Goal: Use online tool/utility: Utilize a website feature to perform a specific function

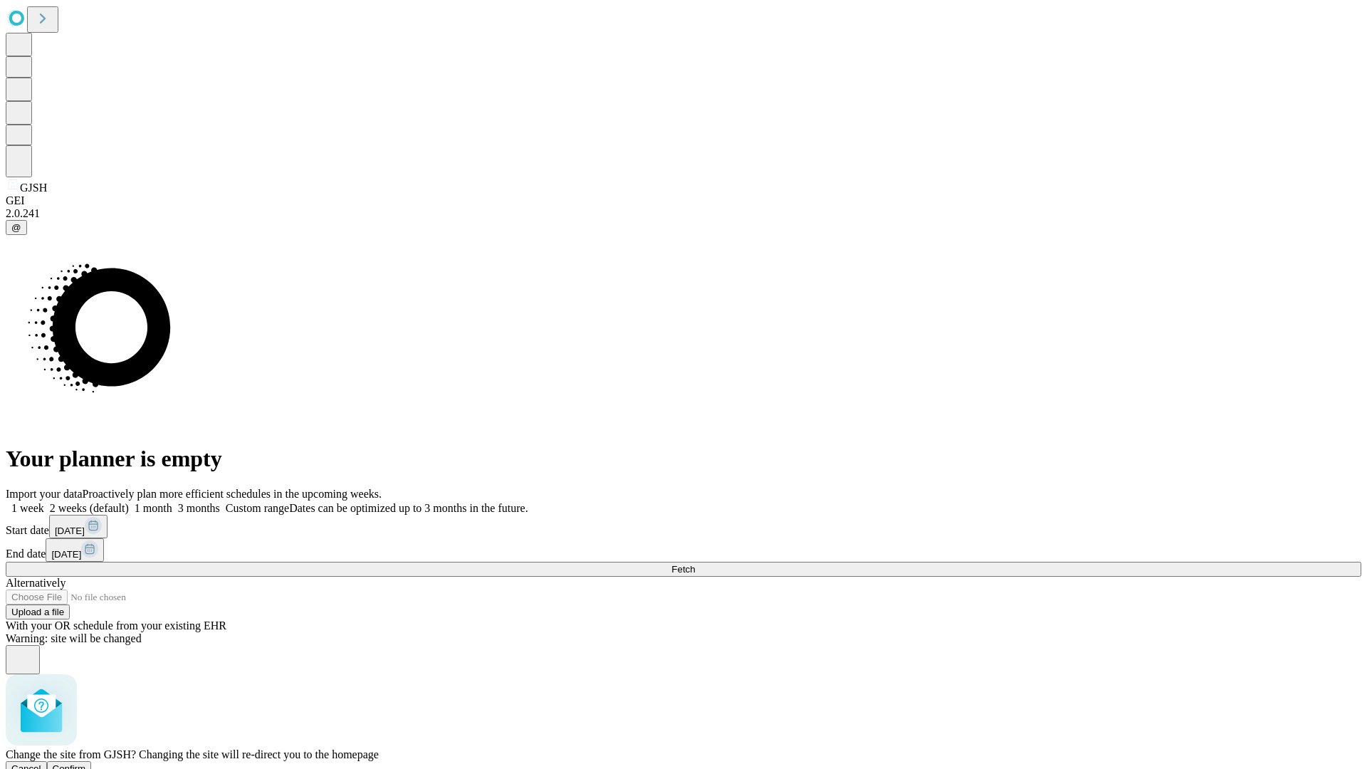
click at [86, 763] on span "Confirm" at bounding box center [69, 768] width 33 height 11
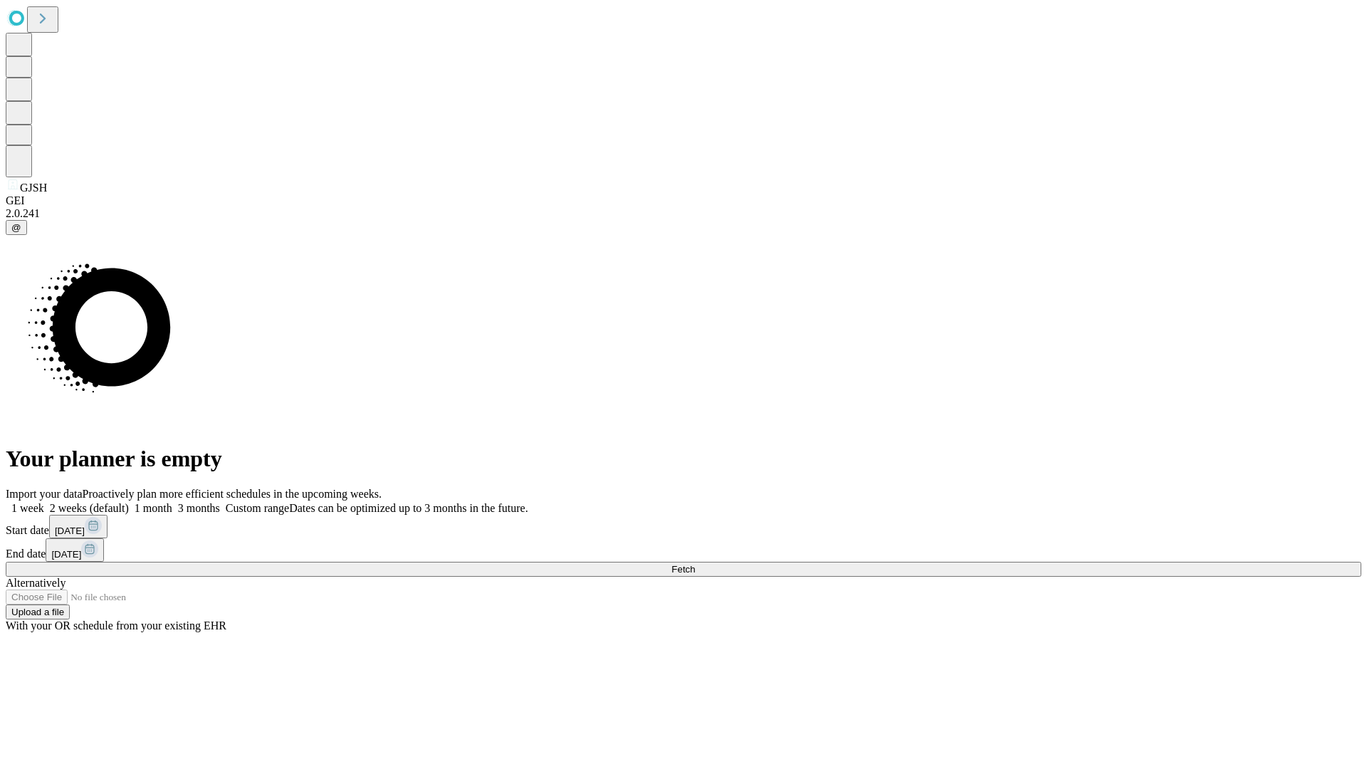
click at [129, 502] on label "2 weeks (default)" at bounding box center [86, 508] width 85 height 12
click at [695, 564] on span "Fetch" at bounding box center [682, 569] width 23 height 11
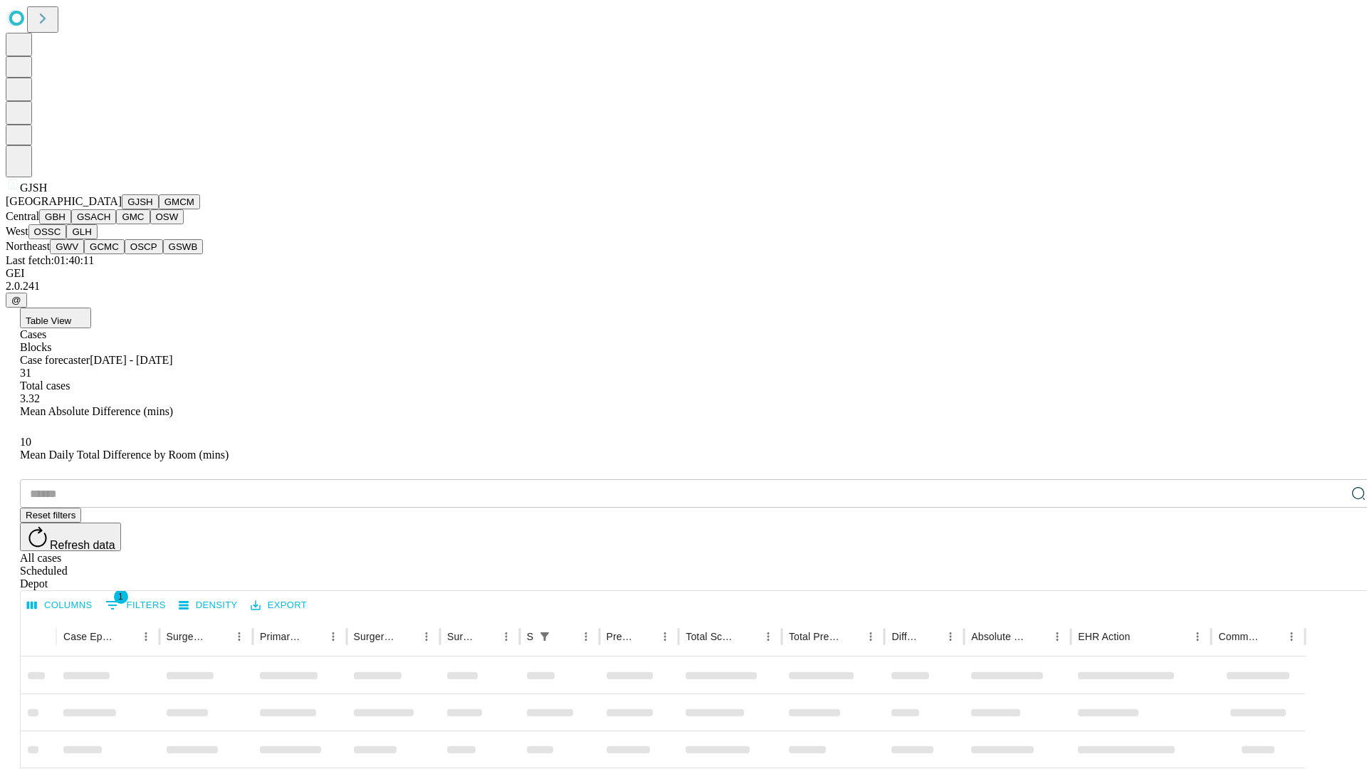
click at [159, 209] on button "GMCM" at bounding box center [179, 201] width 41 height 15
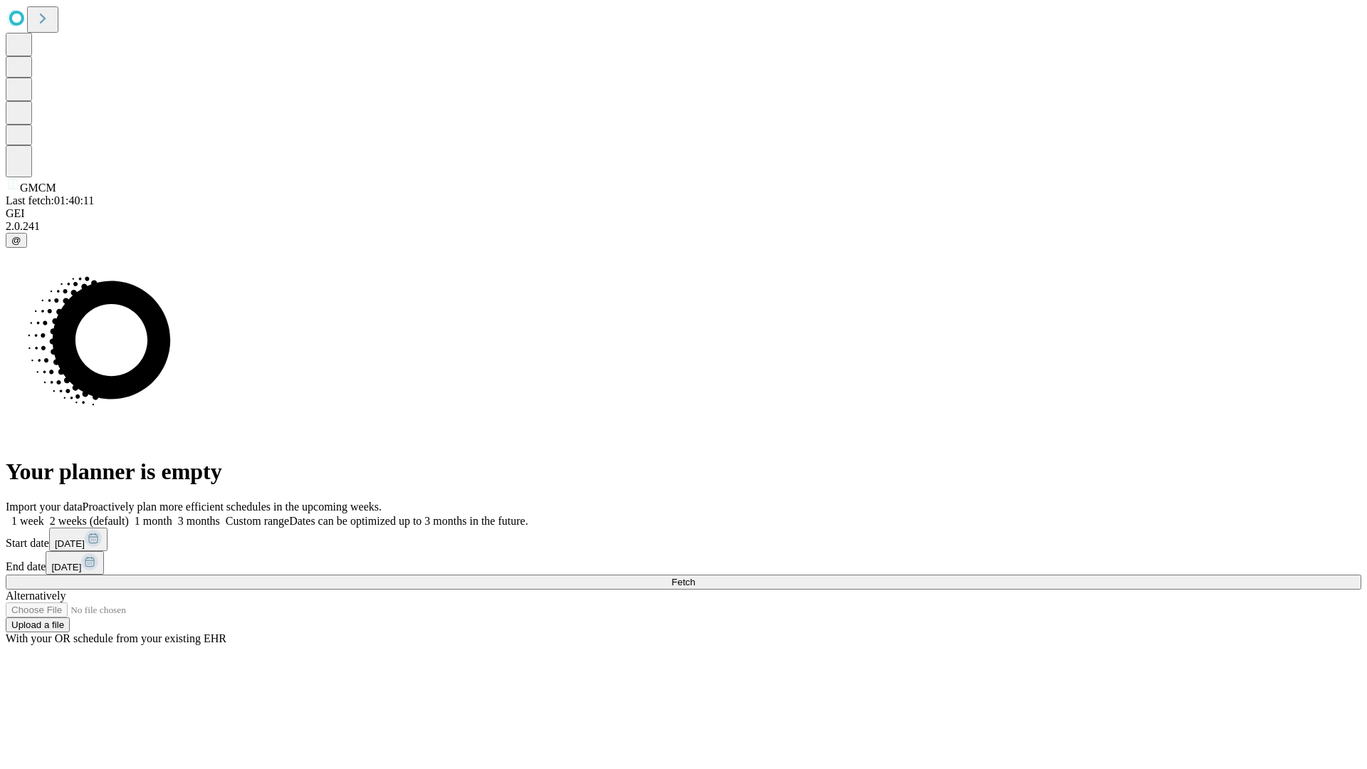
click at [129, 515] on label "2 weeks (default)" at bounding box center [86, 521] width 85 height 12
click at [695, 577] on span "Fetch" at bounding box center [682, 582] width 23 height 11
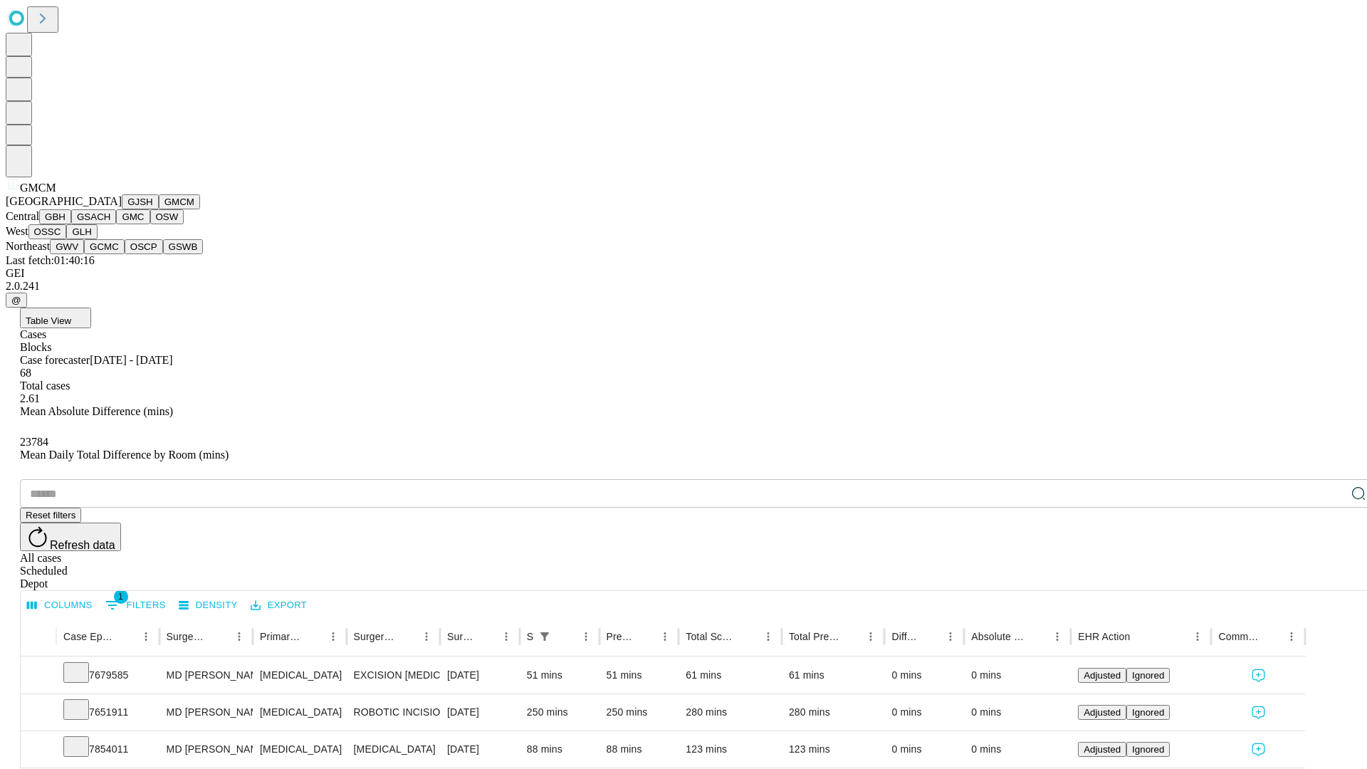
click at [71, 224] on button "GBH" at bounding box center [55, 216] width 32 height 15
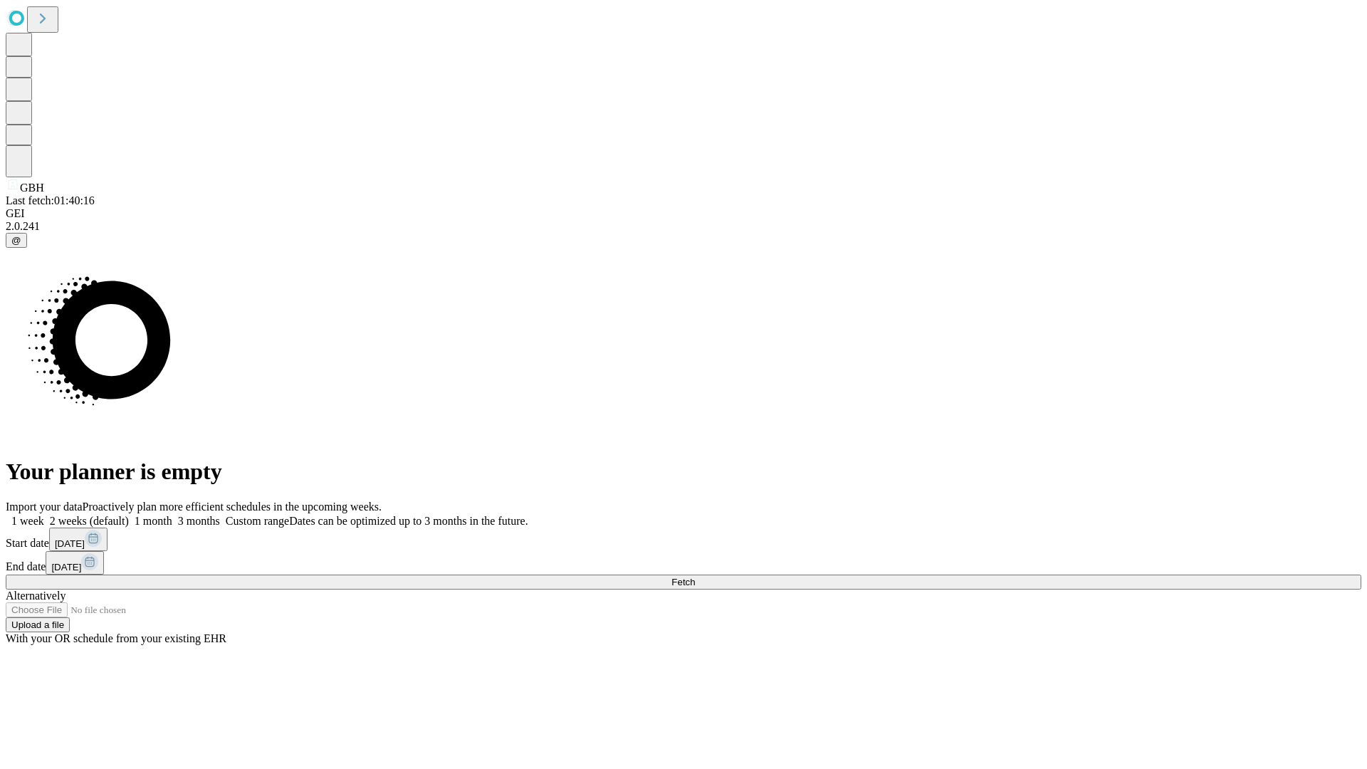
click at [129, 515] on label "2 weeks (default)" at bounding box center [86, 521] width 85 height 12
click at [695, 577] on span "Fetch" at bounding box center [682, 582] width 23 height 11
click at [129, 515] on label "2 weeks (default)" at bounding box center [86, 521] width 85 height 12
click at [695, 577] on span "Fetch" at bounding box center [682, 582] width 23 height 11
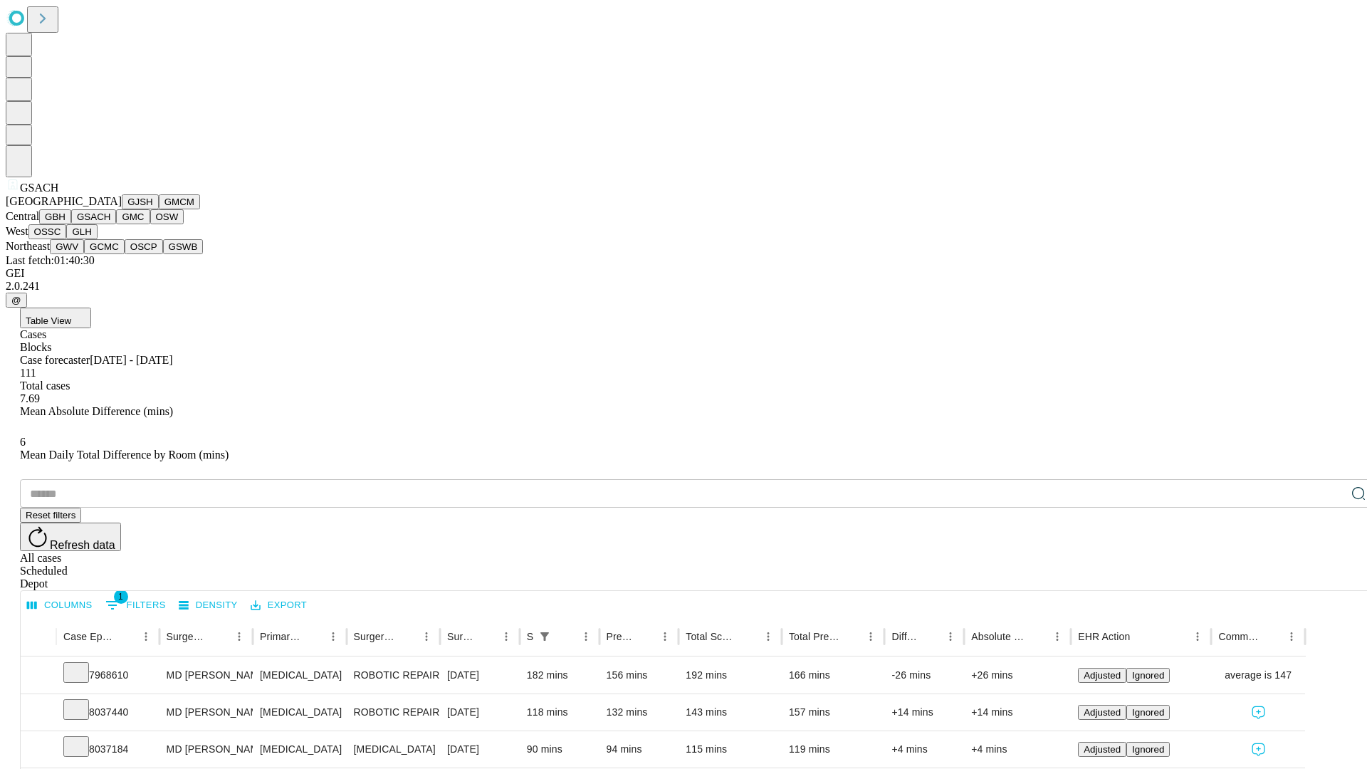
click at [116, 224] on button "GMC" at bounding box center [132, 216] width 33 height 15
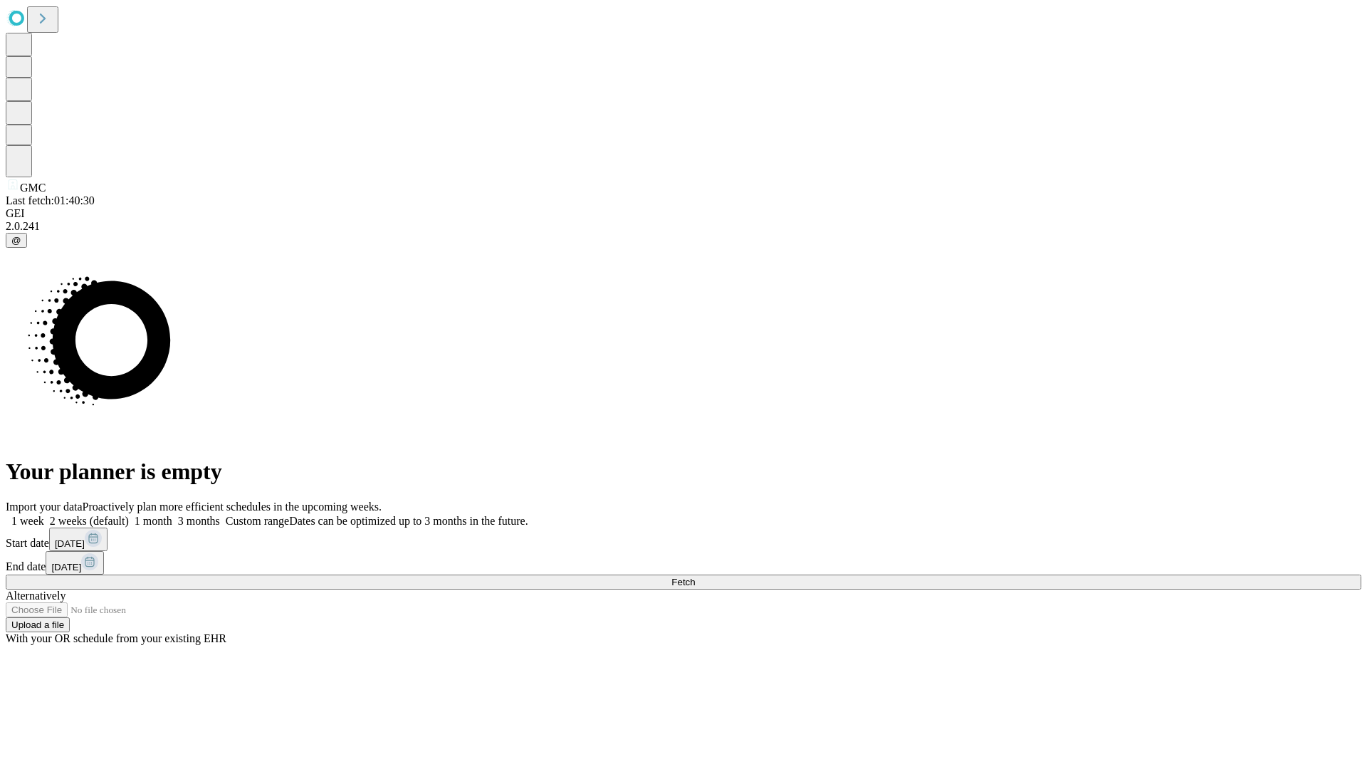
click at [695, 577] on span "Fetch" at bounding box center [682, 582] width 23 height 11
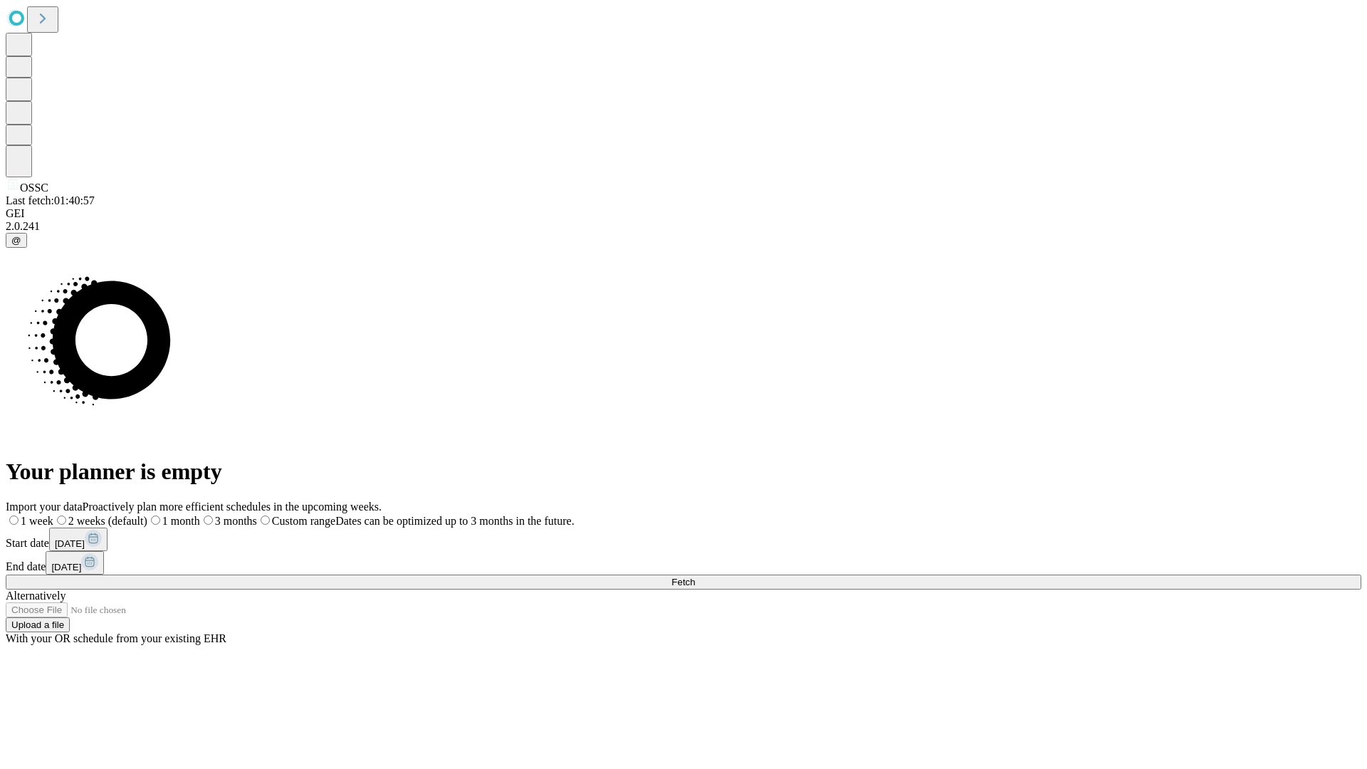
click at [695, 577] on span "Fetch" at bounding box center [682, 582] width 23 height 11
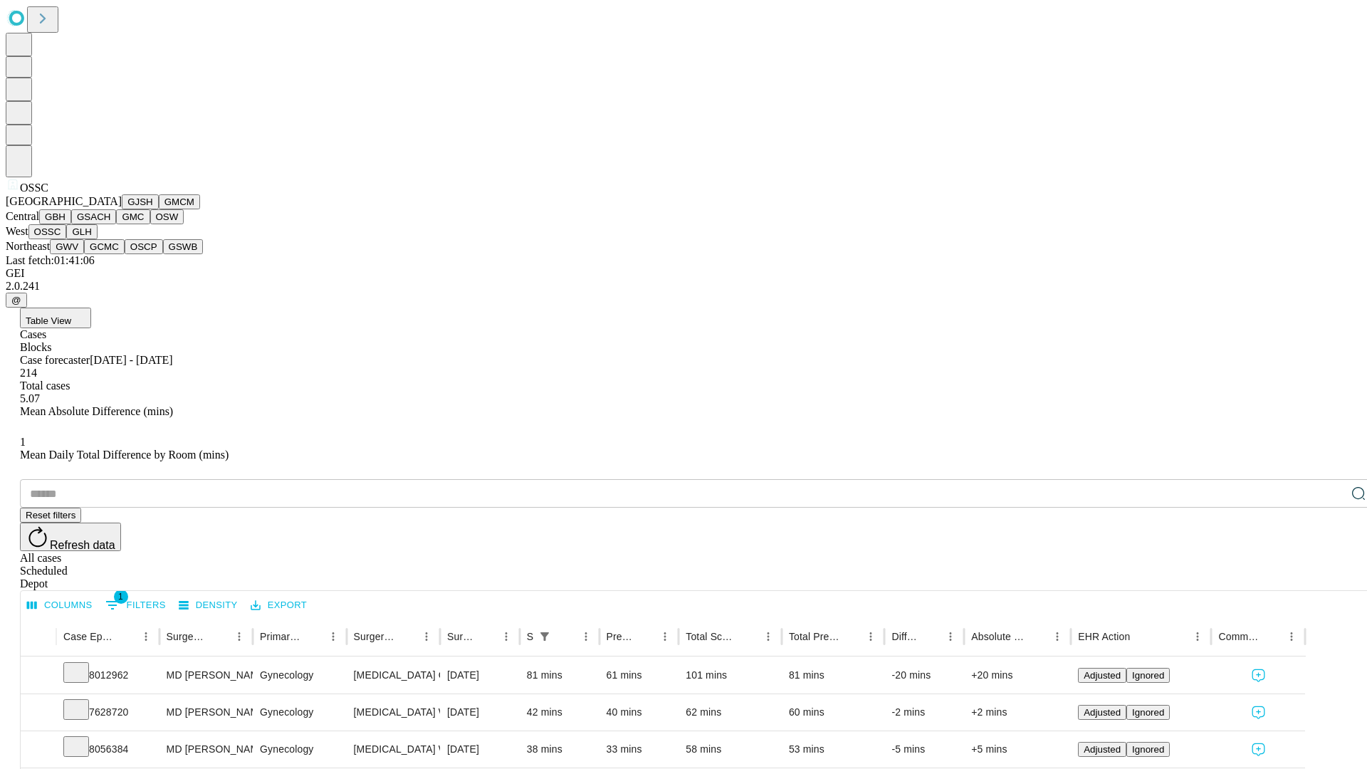
click at [97, 239] on button "GLH" at bounding box center [81, 231] width 31 height 15
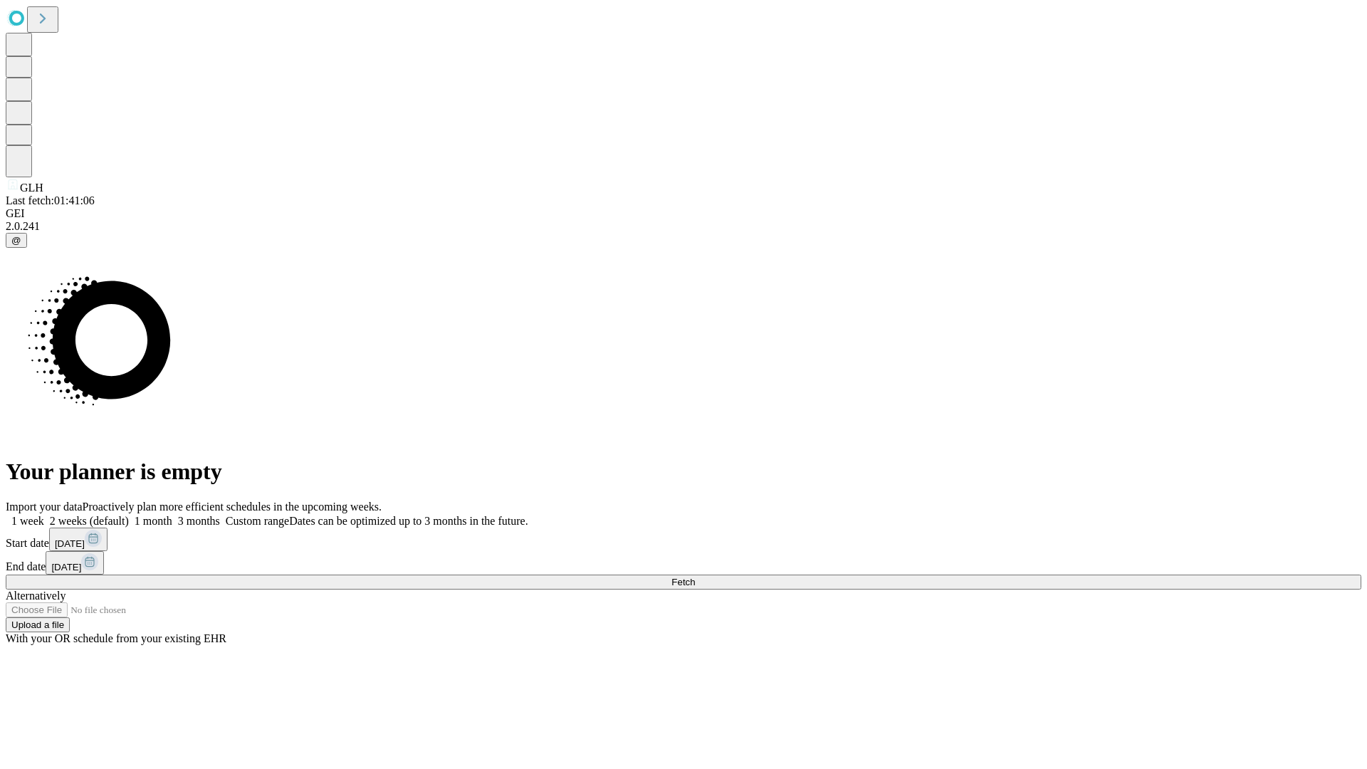
click at [129, 515] on label "2 weeks (default)" at bounding box center [86, 521] width 85 height 12
click at [695, 577] on span "Fetch" at bounding box center [682, 582] width 23 height 11
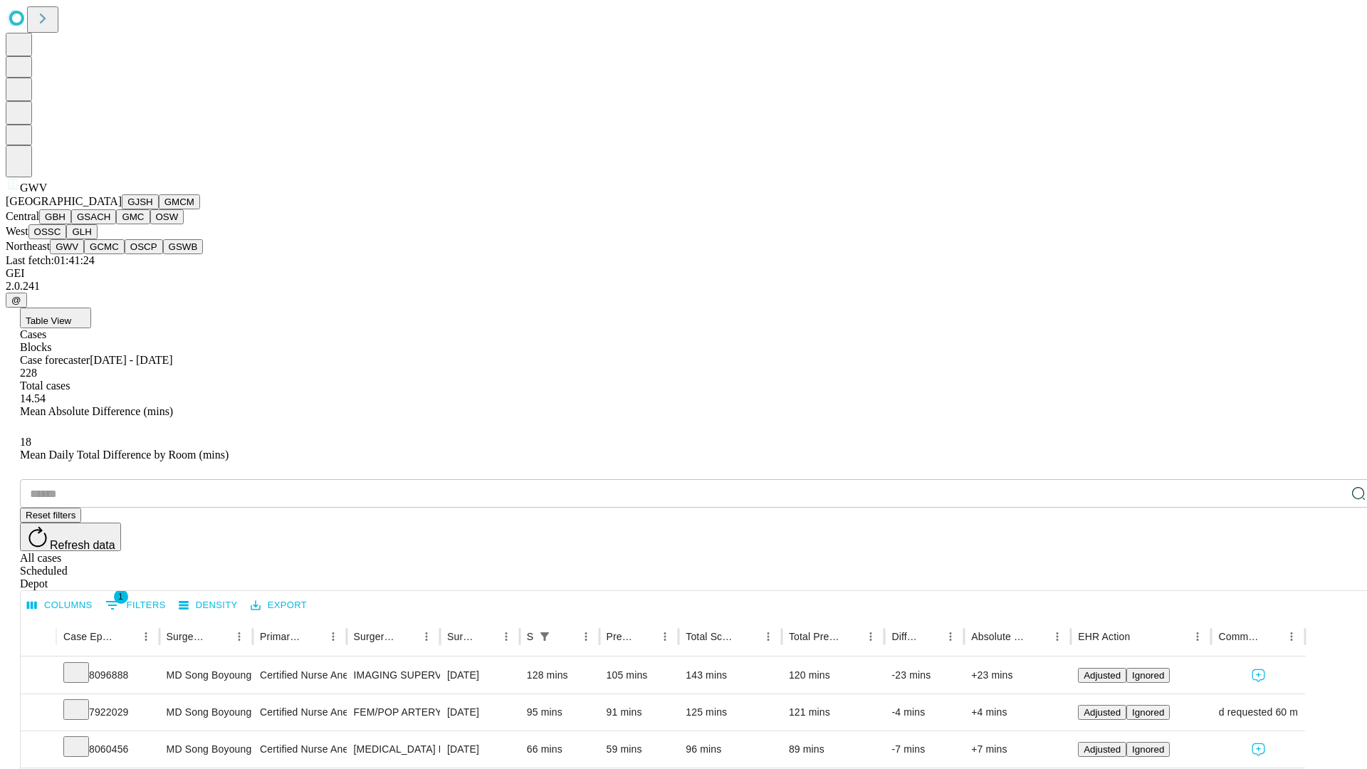
click at [110, 254] on button "GCMC" at bounding box center [104, 246] width 41 height 15
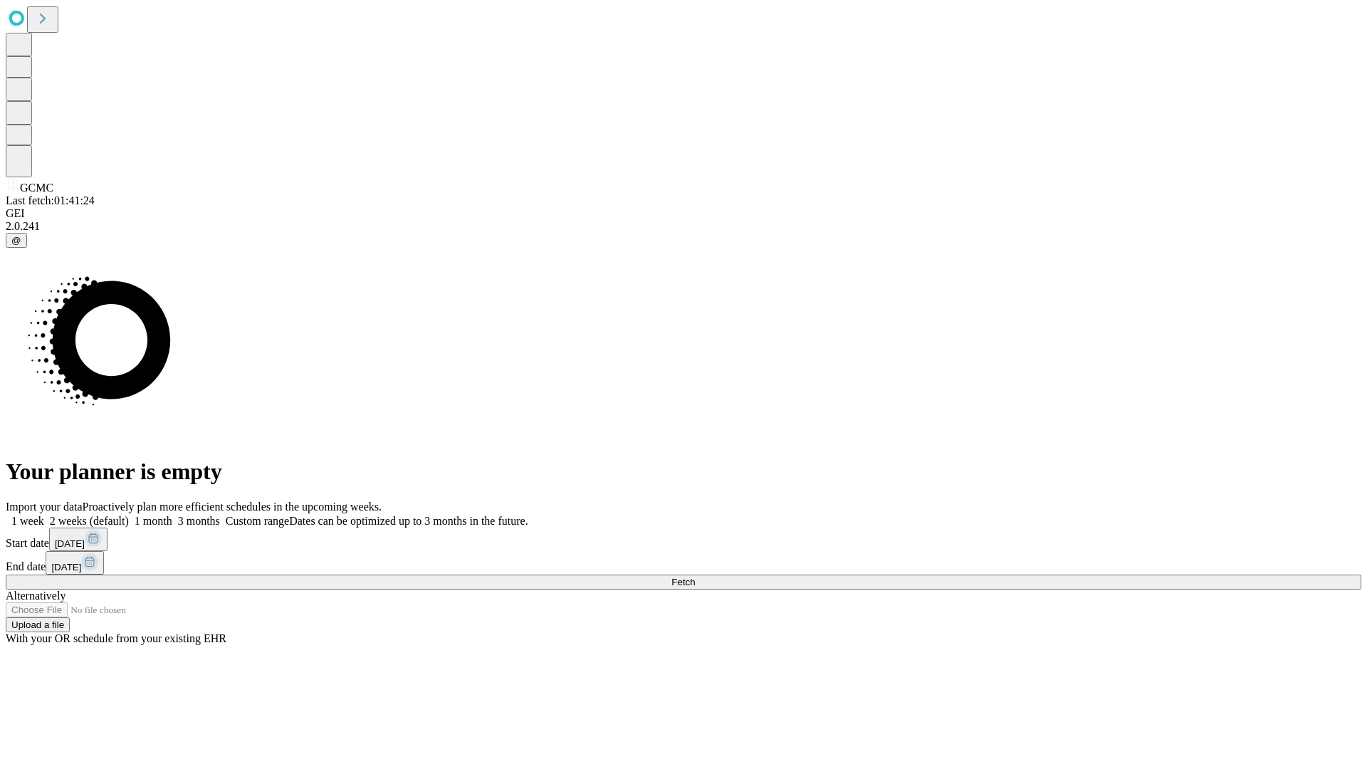
click at [695, 577] on span "Fetch" at bounding box center [682, 582] width 23 height 11
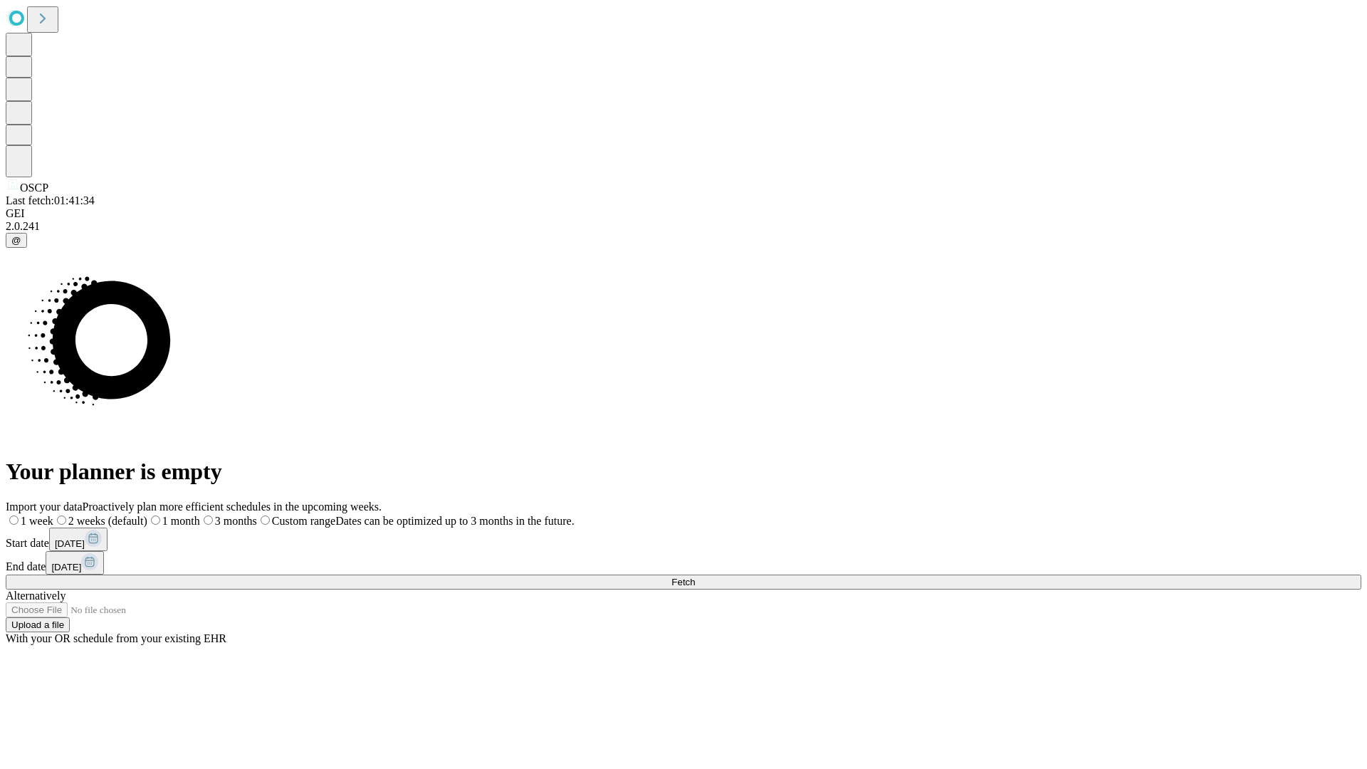
click at [147, 515] on label "2 weeks (default)" at bounding box center [100, 521] width 94 height 12
click at [695, 577] on span "Fetch" at bounding box center [682, 582] width 23 height 11
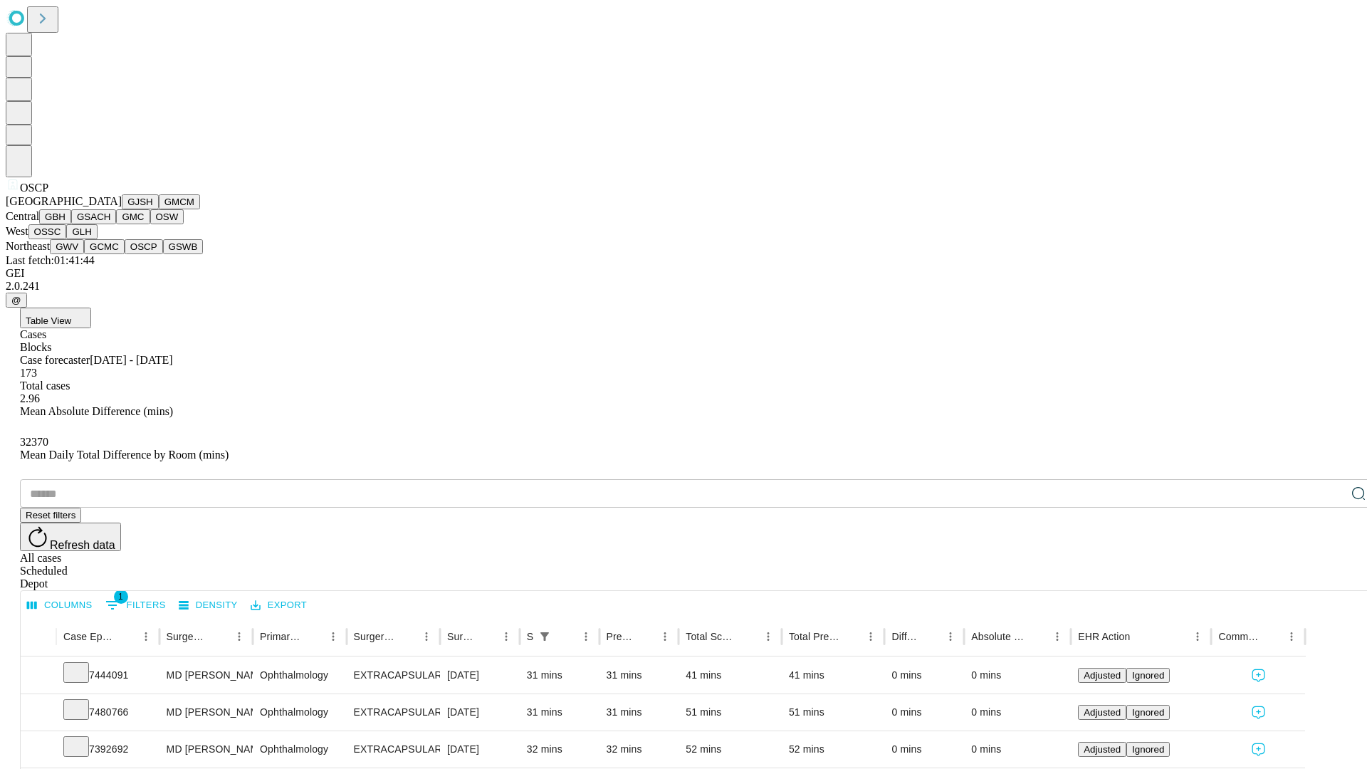
click at [163, 254] on button "GSWB" at bounding box center [183, 246] width 41 height 15
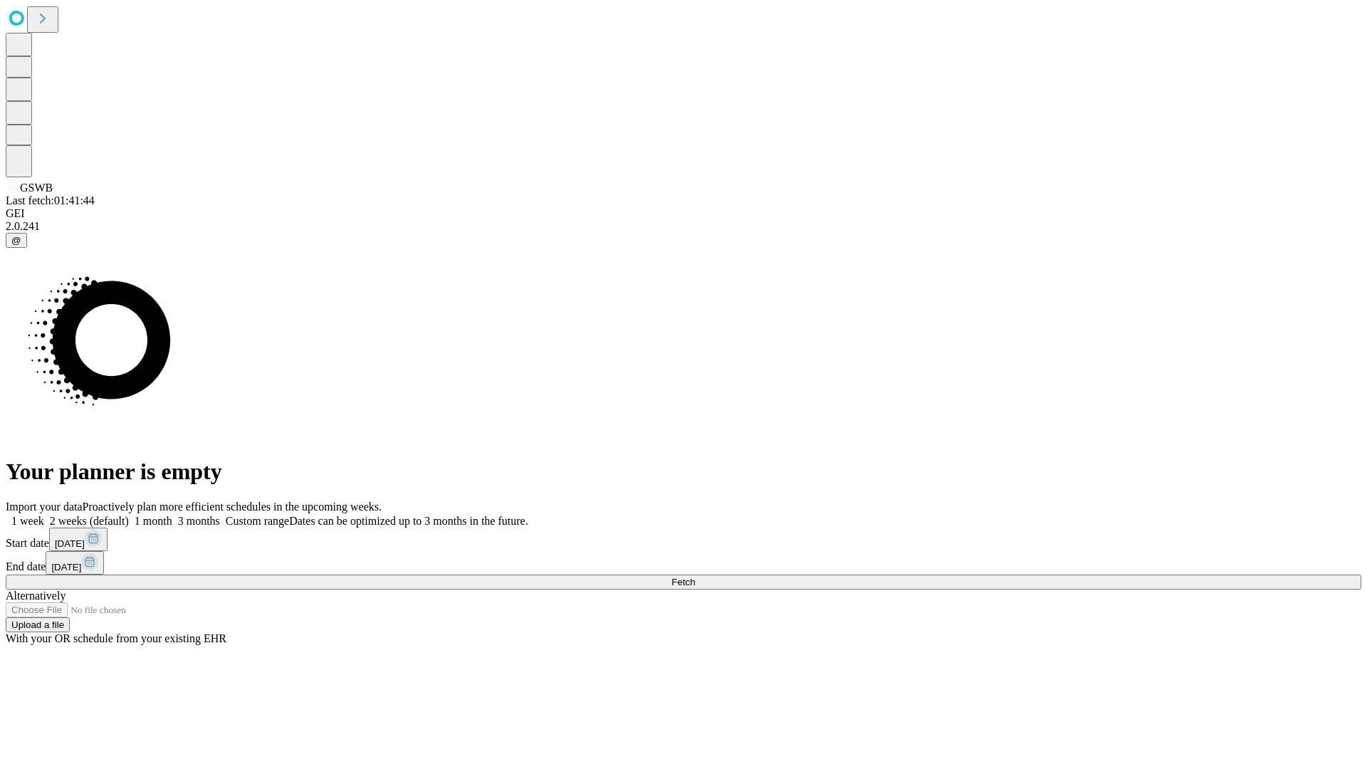
click at [695, 577] on span "Fetch" at bounding box center [682, 582] width 23 height 11
